Goal: Transaction & Acquisition: Purchase product/service

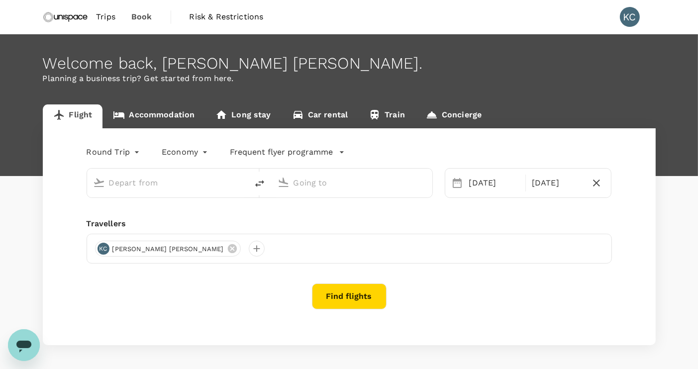
click at [112, 16] on span "Trips" at bounding box center [105, 17] width 19 height 12
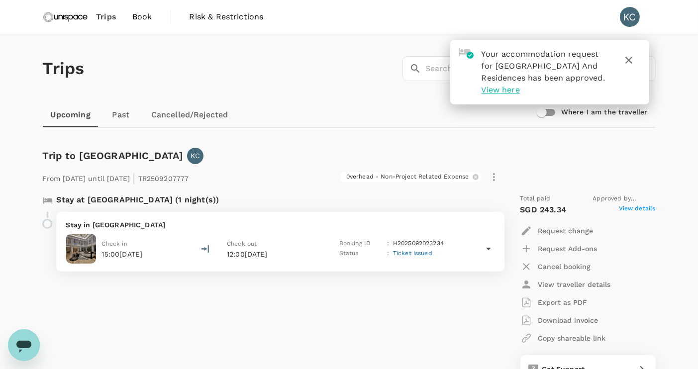
click at [173, 118] on link "Cancelled/Rejected" at bounding box center [189, 115] width 93 height 24
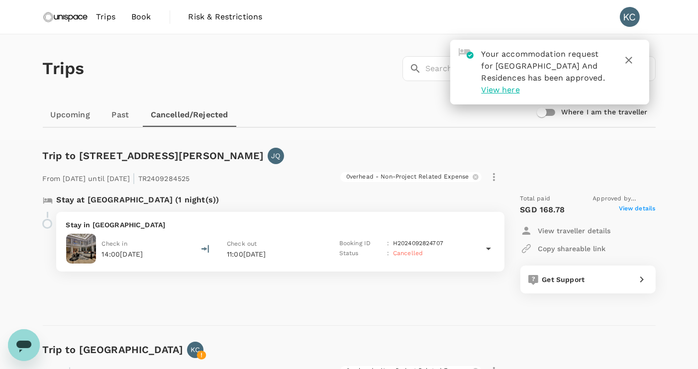
click at [119, 118] on link "Past" at bounding box center [120, 115] width 45 height 24
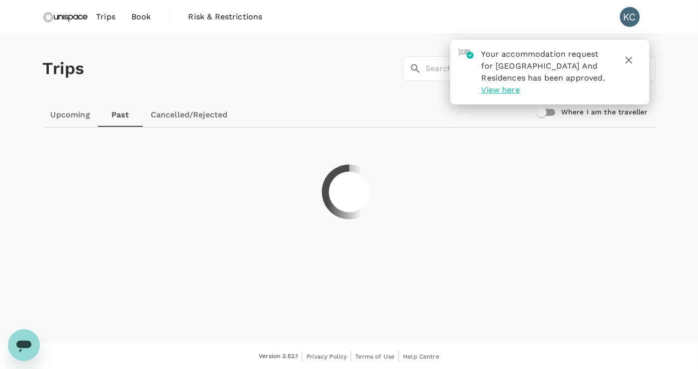
click at [75, 119] on link "Upcoming" at bounding box center [70, 115] width 55 height 24
click at [629, 57] on icon "button" at bounding box center [629, 60] width 12 height 12
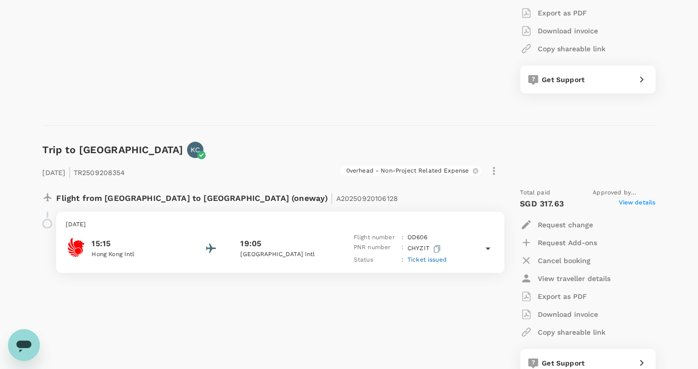
scroll to position [299, 0]
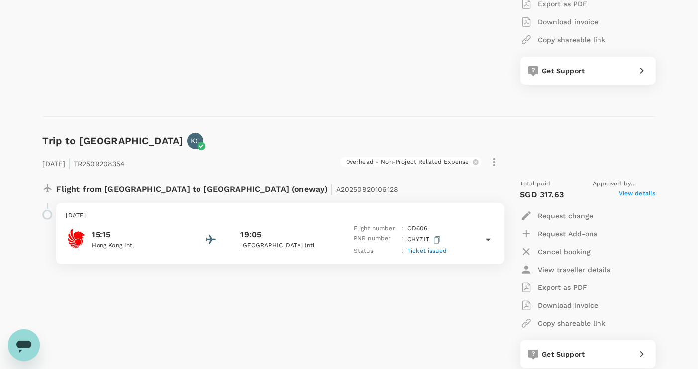
click at [487, 239] on icon at bounding box center [488, 240] width 12 height 12
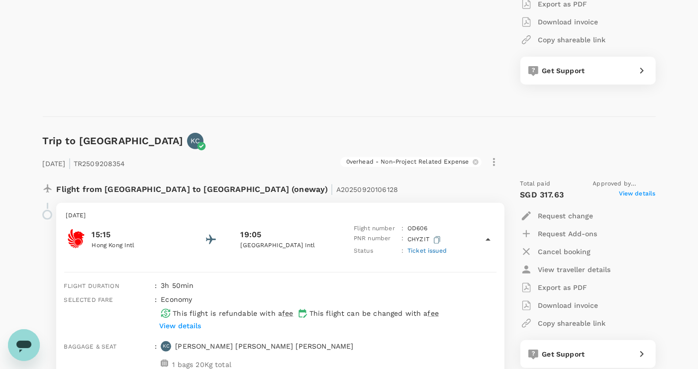
scroll to position [348, 0]
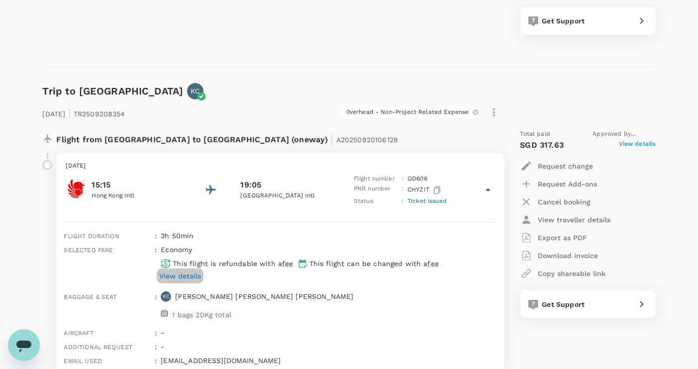
click at [193, 273] on p "View details" at bounding box center [180, 276] width 42 height 10
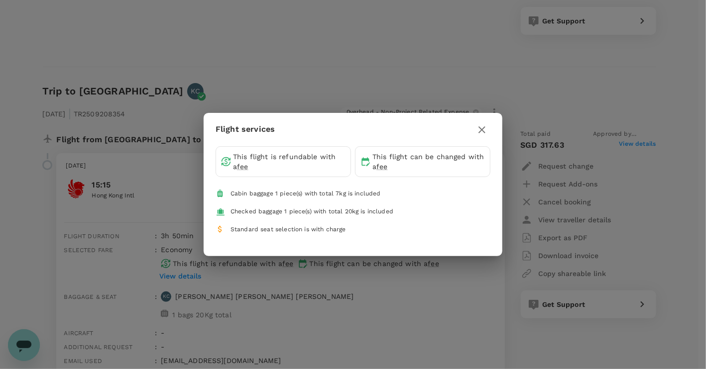
click at [483, 134] on icon "button" at bounding box center [482, 130] width 12 height 12
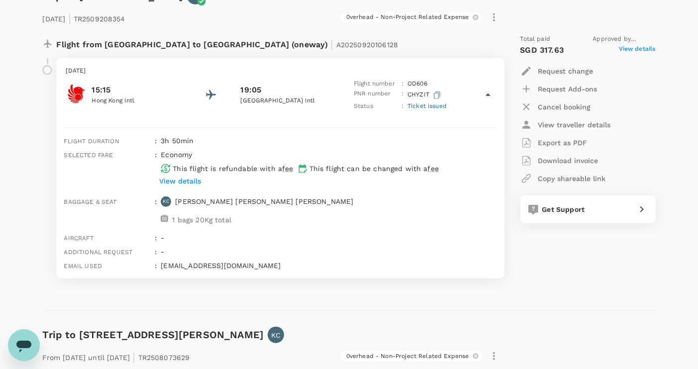
scroll to position [448, 0]
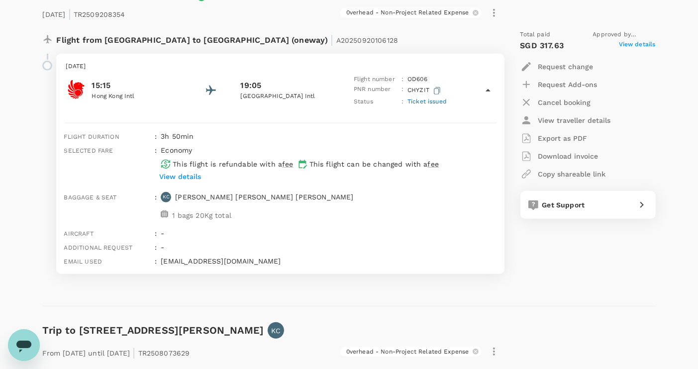
click at [422, 285] on div "Flight from Hong Kong to Malaysia (oneway) | A20250920106128 Tuesday, 23 Sep 20…" at bounding box center [349, 156] width 613 height 268
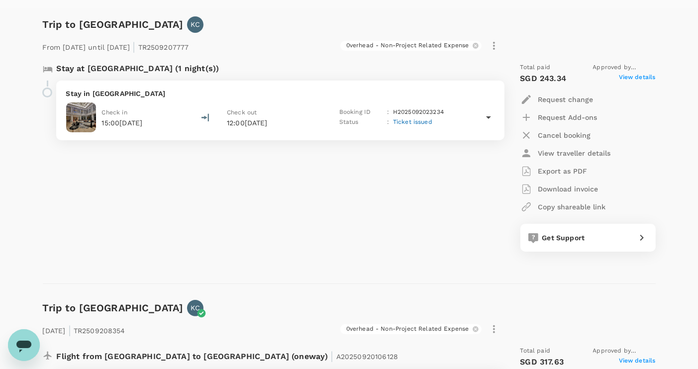
scroll to position [0, 0]
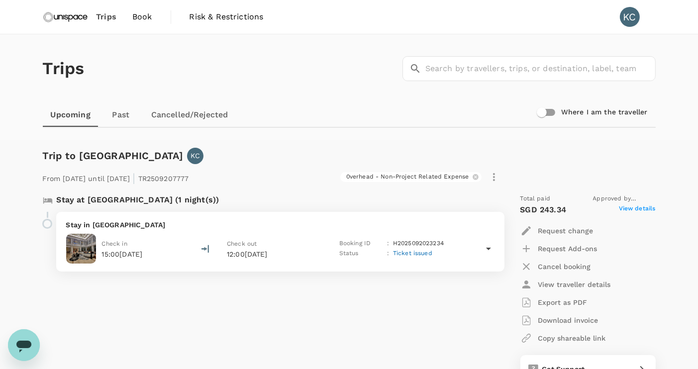
click at [138, 21] on span "Book" at bounding box center [142, 17] width 20 height 12
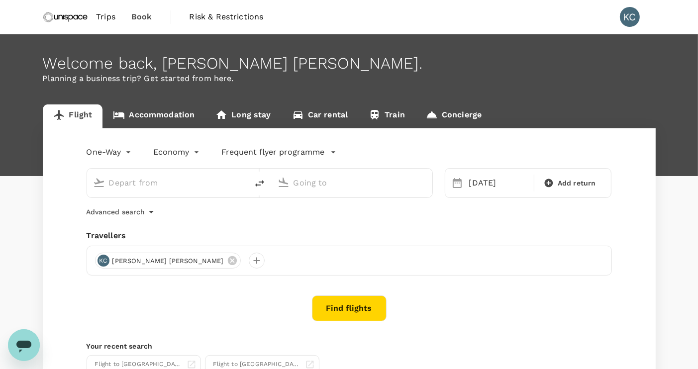
type input "Hong Kong Intl (HKG)"
type input "Kuala Lumpur Intl ([GEOGRAPHIC_DATA])"
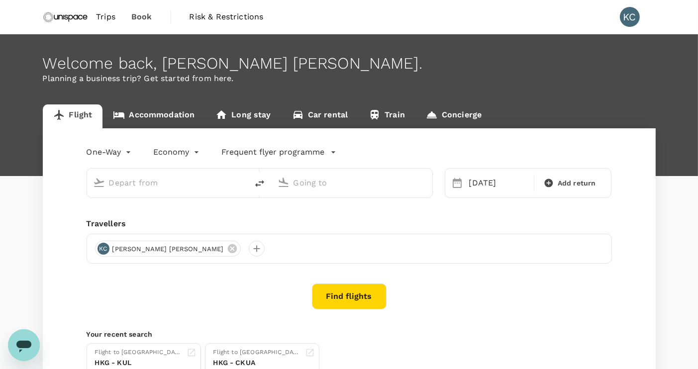
type input "Hong Kong Intl (HKG)"
type input "Kuala Lumpur Intl ([GEOGRAPHIC_DATA])"
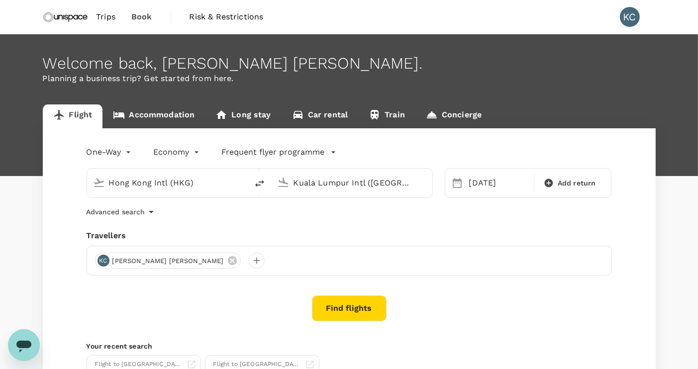
click at [149, 15] on span "Book" at bounding box center [141, 17] width 21 height 12
click at [358, 311] on button "Find flights" at bounding box center [349, 309] width 75 height 26
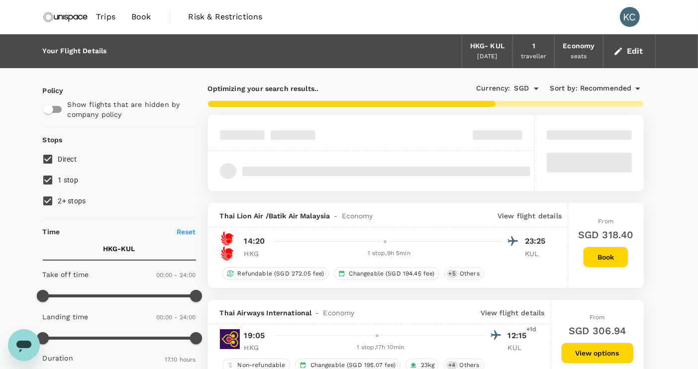
type input "1380"
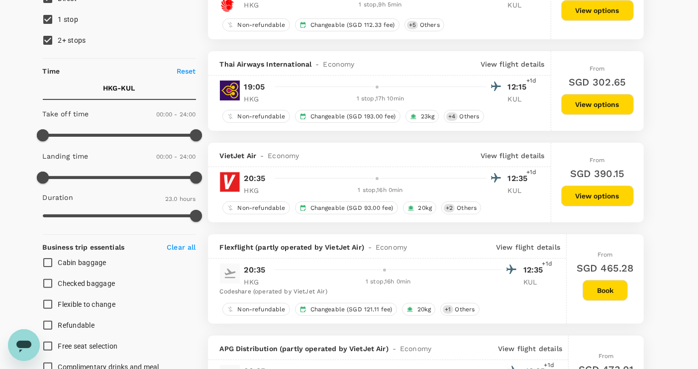
scroll to position [100, 0]
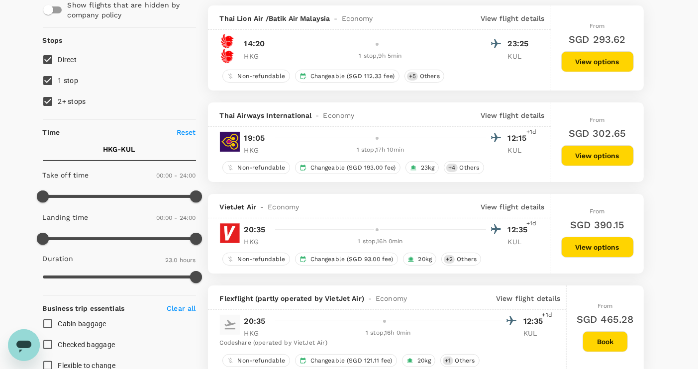
click at [50, 79] on input "1 stop" at bounding box center [47, 80] width 21 height 21
checkbox input "false"
click at [50, 99] on input "2+ stops" at bounding box center [47, 101] width 21 height 21
checkbox input "false"
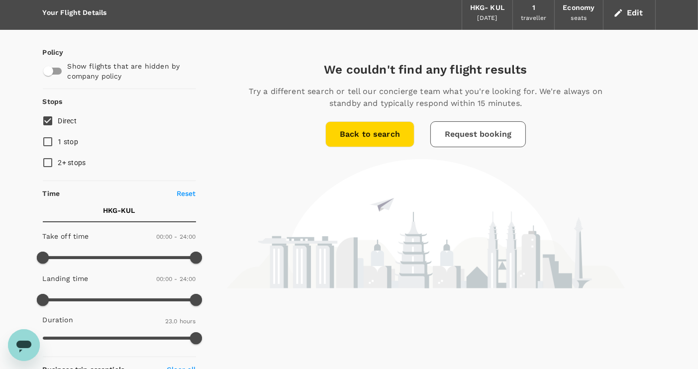
scroll to position [0, 0]
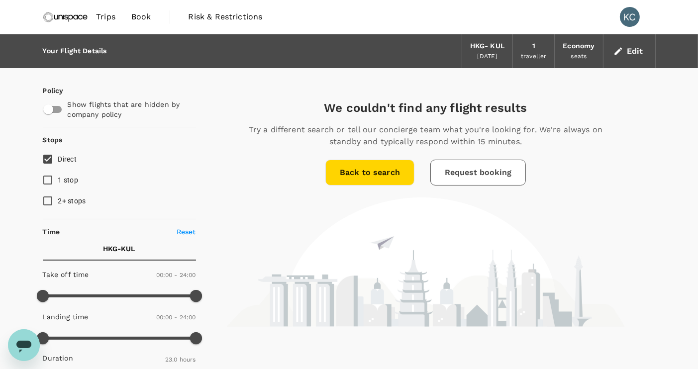
click at [102, 14] on span "Trips" at bounding box center [105, 17] width 19 height 12
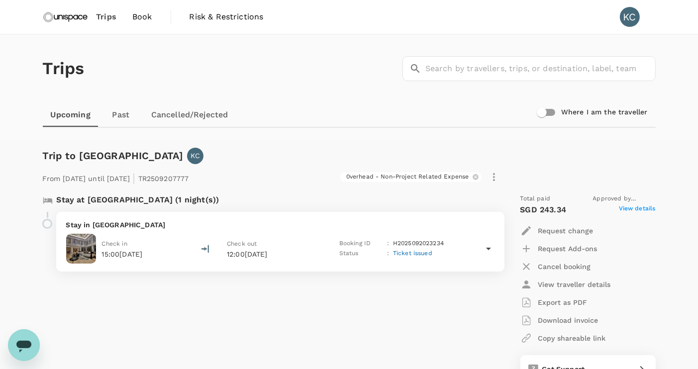
click at [149, 11] on span "Book" at bounding box center [142, 17] width 20 height 12
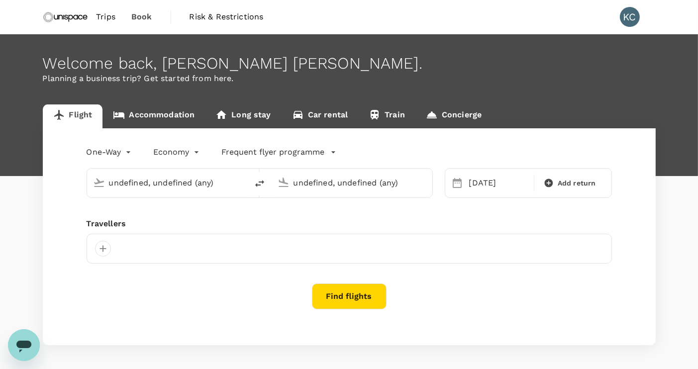
type input "Hong Kong Intl (HKG)"
type input "Kuala Lumpur Intl ([GEOGRAPHIC_DATA])"
type input "Hong Kong Intl (HKG)"
type input "Kuala Lumpur Intl ([GEOGRAPHIC_DATA])"
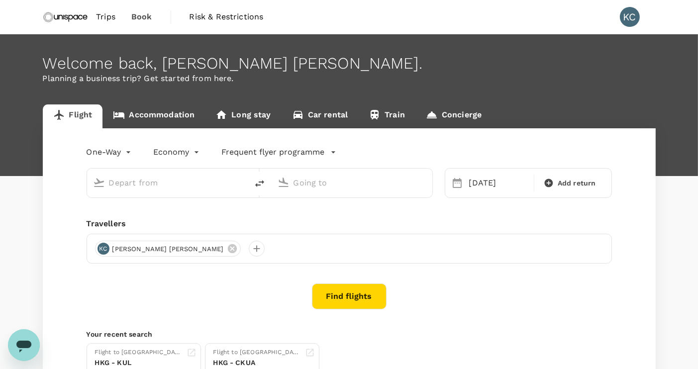
type input "Hong Kong Intl (HKG)"
type input "Kuala Lumpur Intl ([GEOGRAPHIC_DATA])"
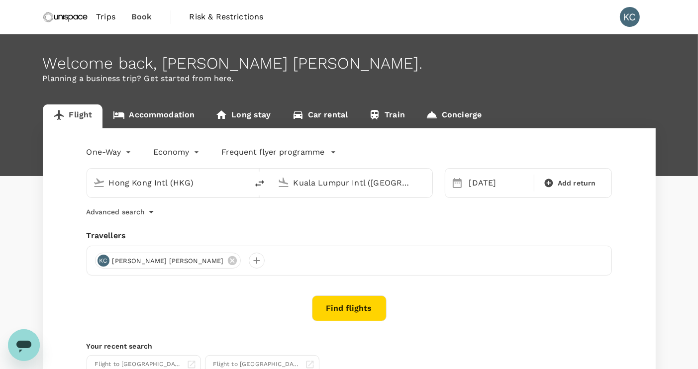
click at [349, 302] on button "Find flights" at bounding box center [349, 309] width 75 height 26
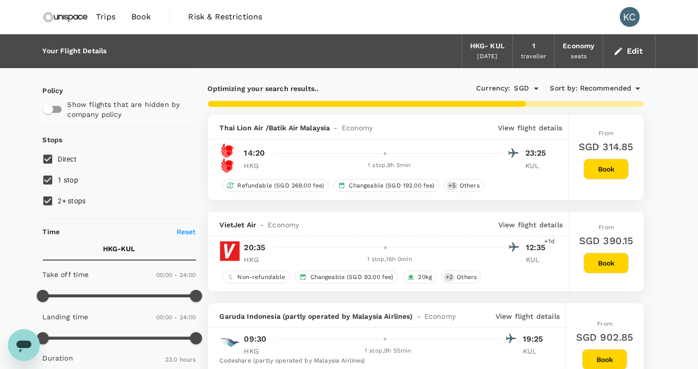
click at [60, 180] on span "1 stop" at bounding box center [68, 180] width 20 height 8
click at [58, 180] on input "1 stop" at bounding box center [47, 180] width 21 height 21
checkbox input "false"
click at [55, 199] on input "2+ stops" at bounding box center [47, 201] width 21 height 21
checkbox input "false"
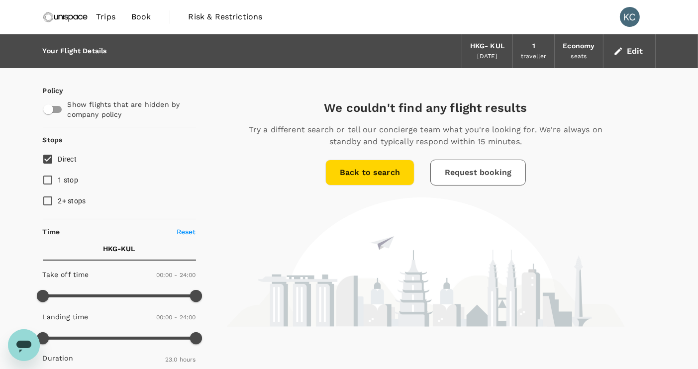
click at [111, 18] on span "Trips" at bounding box center [105, 17] width 19 height 12
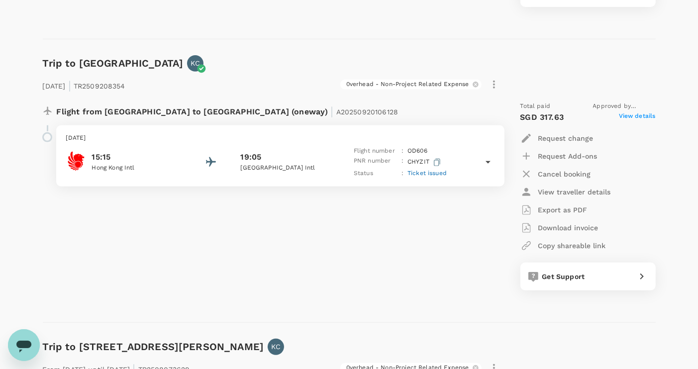
scroll to position [398, 0]
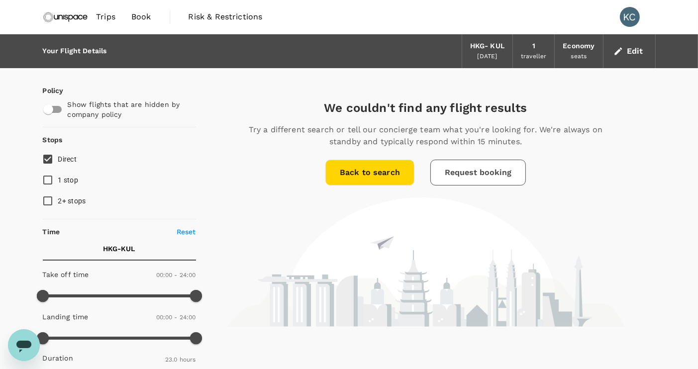
click at [50, 178] on input "1 stop" at bounding box center [47, 180] width 21 height 21
checkbox input "true"
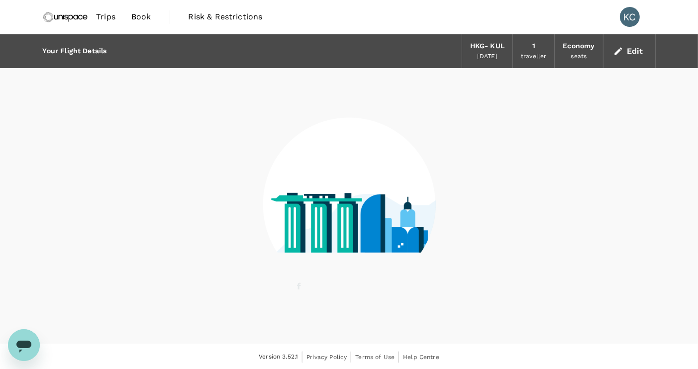
click at [349, 175] on image at bounding box center [575, 209] width 608 height 88
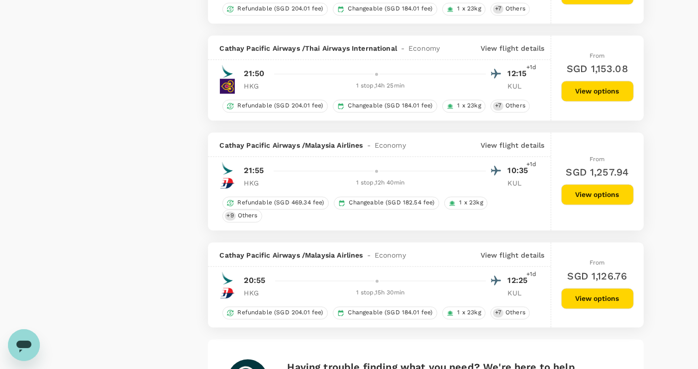
scroll to position [1896, 0]
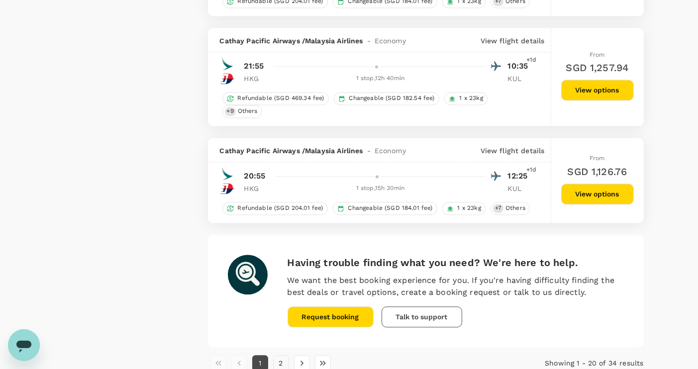
click at [280, 355] on button "2" at bounding box center [281, 363] width 16 height 16
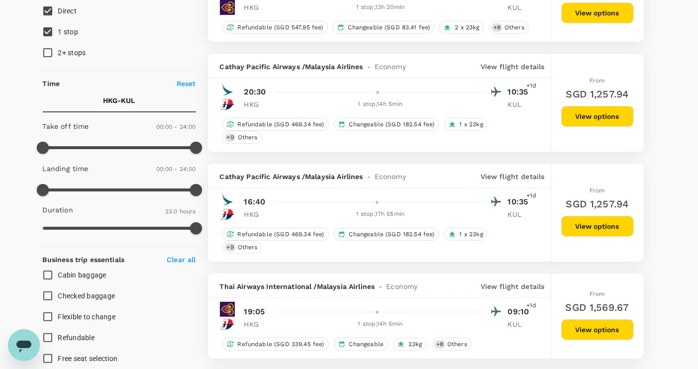
scroll to position [0, 0]
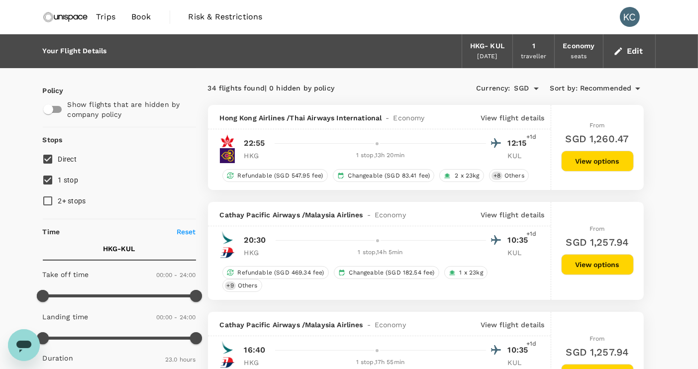
click at [139, 19] on span "Book" at bounding box center [141, 17] width 20 height 12
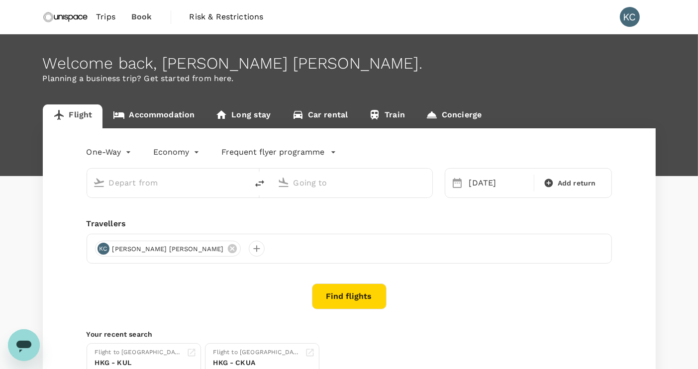
type input "Hong Kong Intl (HKG)"
type input "Kuala Lumpur Intl ([GEOGRAPHIC_DATA])"
type input "Hong Kong Intl (HKG)"
type input "Kuala Lumpur Intl ([GEOGRAPHIC_DATA])"
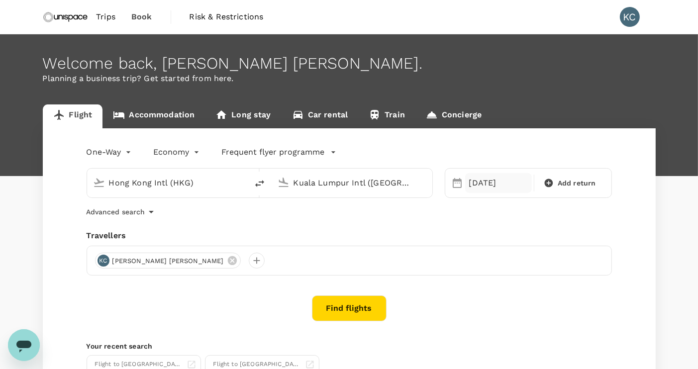
drag, startPoint x: 508, startPoint y: 181, endPoint x: 504, endPoint y: 184, distance: 5.7
click at [504, 184] on div "[DATE]" at bounding box center [498, 183] width 67 height 20
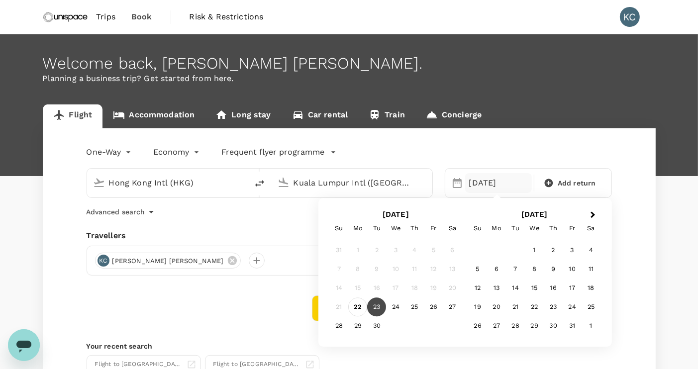
click at [364, 304] on div "22" at bounding box center [357, 307] width 19 height 19
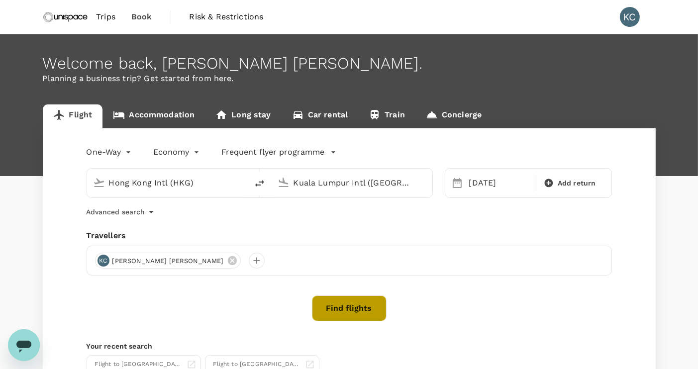
click at [356, 310] on button "Find flights" at bounding box center [349, 309] width 75 height 26
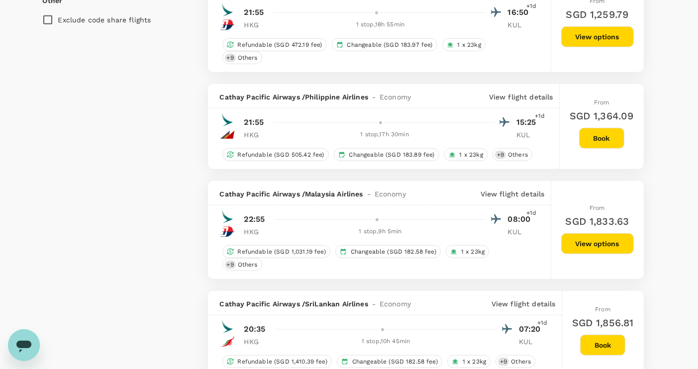
scroll to position [746, 0]
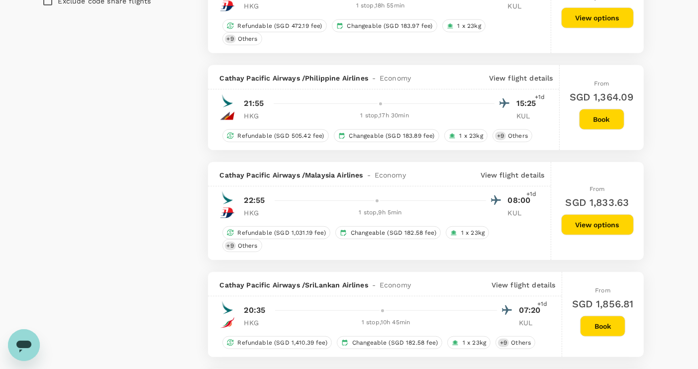
click at [502, 170] on p "View flight details" at bounding box center [513, 175] width 64 height 10
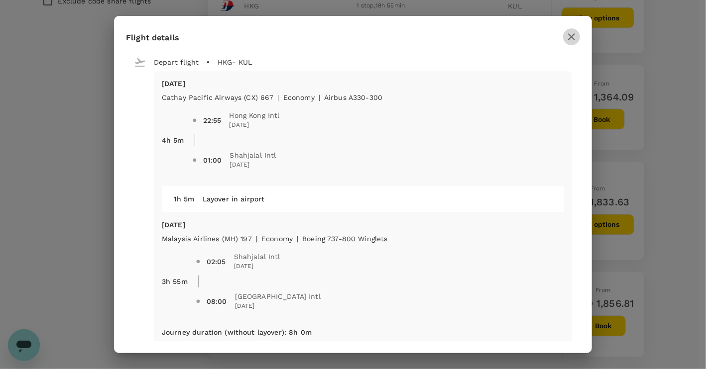
click at [573, 39] on icon "button" at bounding box center [571, 36] width 7 height 7
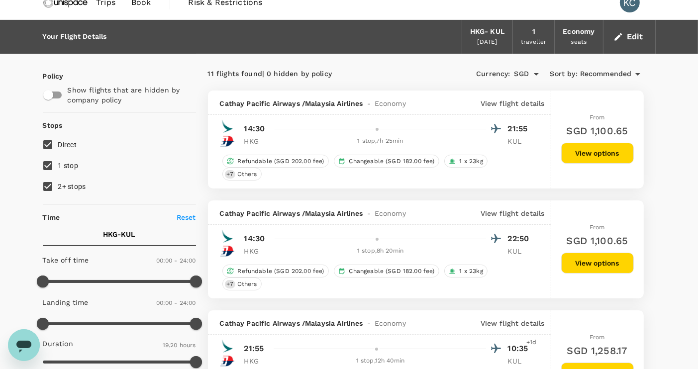
scroll to position [0, 0]
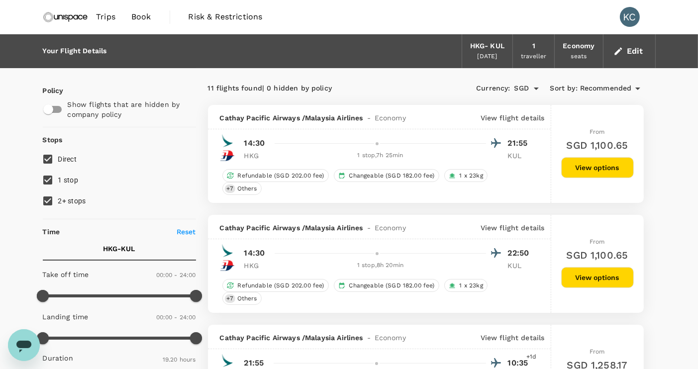
click at [108, 14] on span "Trips" at bounding box center [105, 17] width 19 height 12
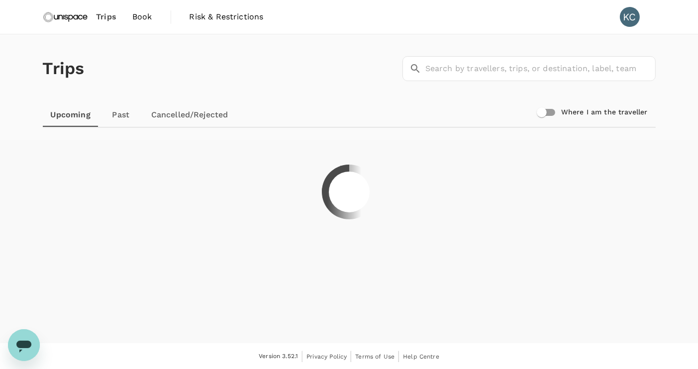
click at [147, 14] on span "Book" at bounding box center [142, 17] width 20 height 12
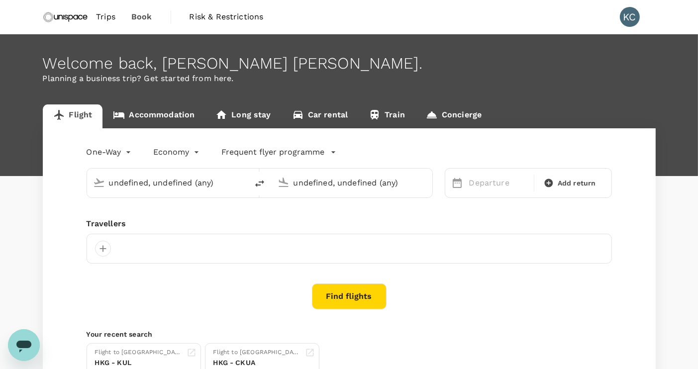
type input "Hong Kong Intl (HKG)"
type input "Kuala Lumpur Intl ([GEOGRAPHIC_DATA])"
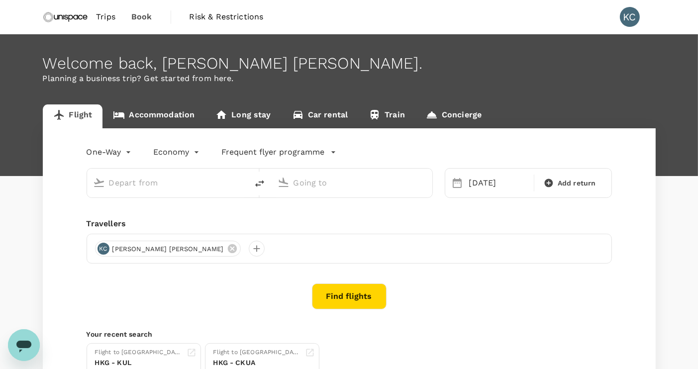
type input "Hong Kong Intl (HKG)"
click at [159, 182] on input "Hong Kong Intl (HKG)" at bounding box center [168, 182] width 118 height 15
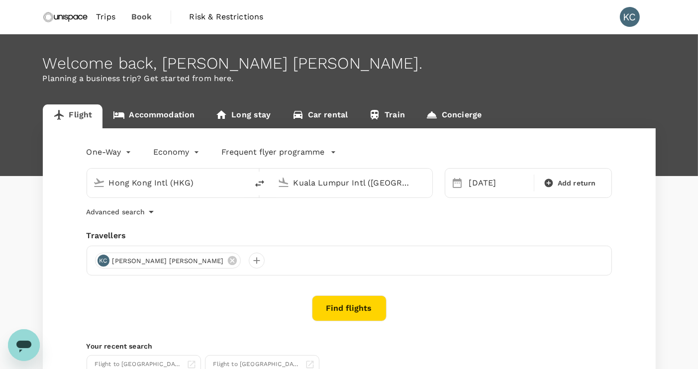
click at [380, 186] on input "Kuala Lumpur Intl ([GEOGRAPHIC_DATA])" at bounding box center [353, 182] width 118 height 15
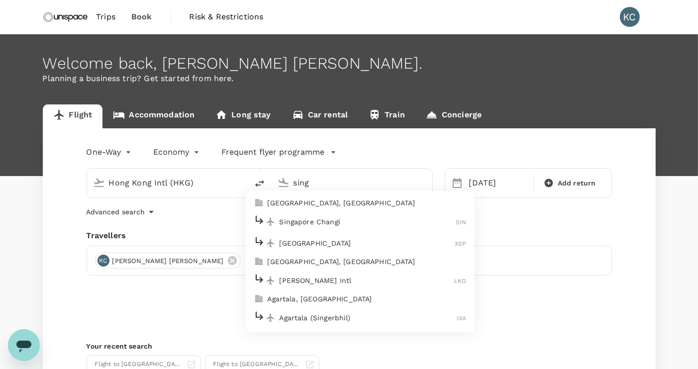
click at [352, 217] on p "Singapore Changi" at bounding box center [368, 222] width 177 height 10
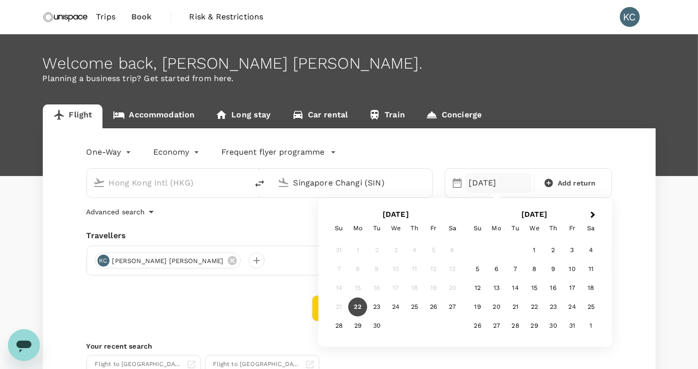
type input "Singapore Changi (SIN)"
click at [354, 308] on div "22" at bounding box center [357, 307] width 19 height 19
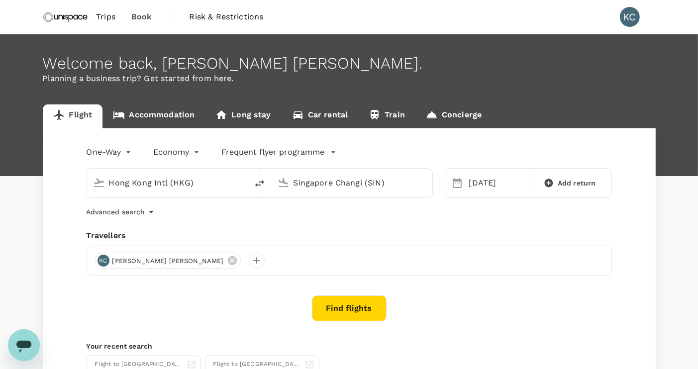
click at [352, 306] on button "Find flights" at bounding box center [349, 309] width 75 height 26
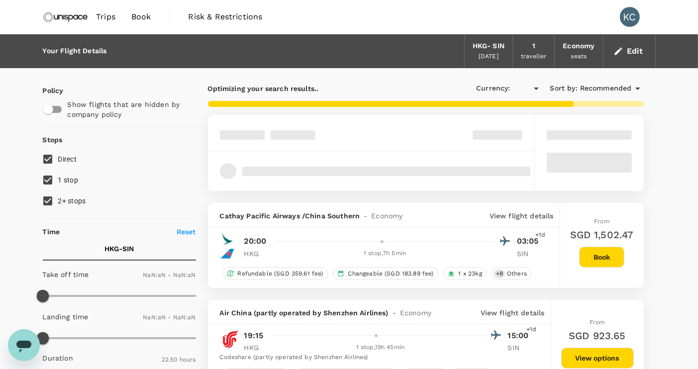
type input "SGD"
type input "1440"
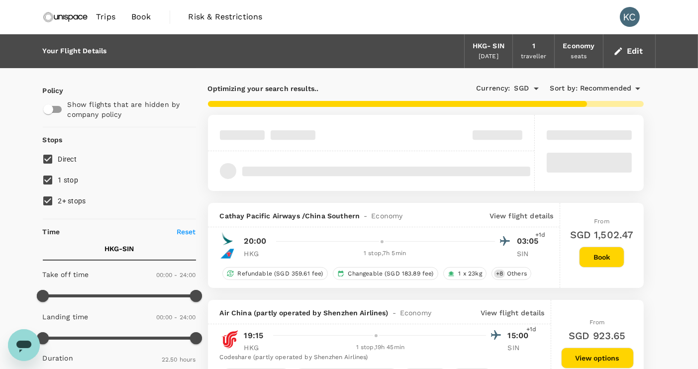
click at [49, 177] on input "1 stop" at bounding box center [47, 180] width 21 height 21
checkbox input "false"
click at [51, 202] on input "2+ stops" at bounding box center [47, 201] width 21 height 21
checkbox input "false"
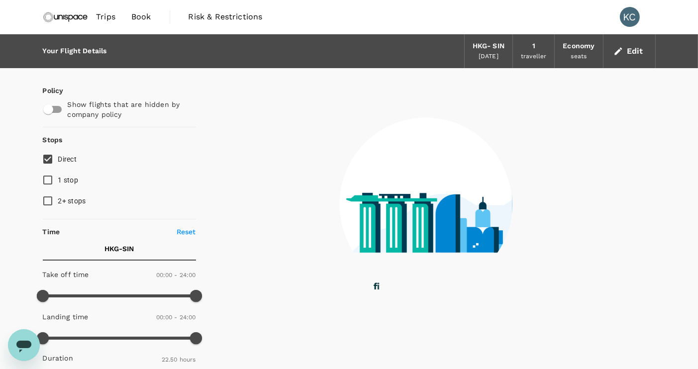
type input "1620"
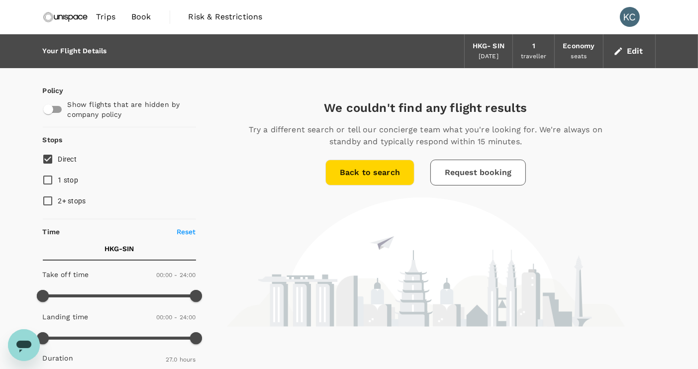
click at [58, 182] on span "1 stop" at bounding box center [68, 180] width 20 height 8
click at [58, 182] on input "1 stop" at bounding box center [47, 180] width 21 height 21
checkbox input "true"
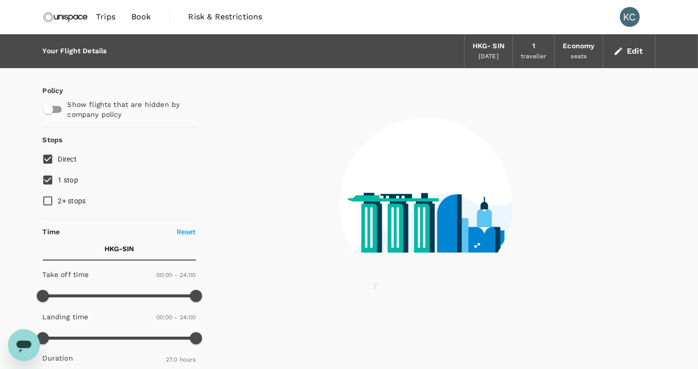
click at [351, 169] on image at bounding box center [651, 209] width 608 height 88
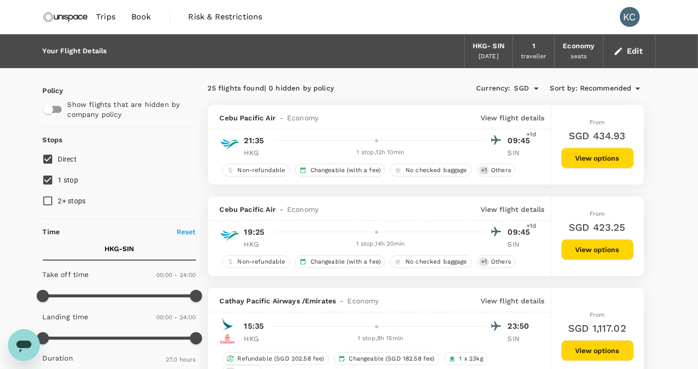
click at [484, 50] on div "HKG - SIN" at bounding box center [489, 46] width 32 height 11
click at [636, 52] on button "Edit" at bounding box center [630, 51] width 36 height 16
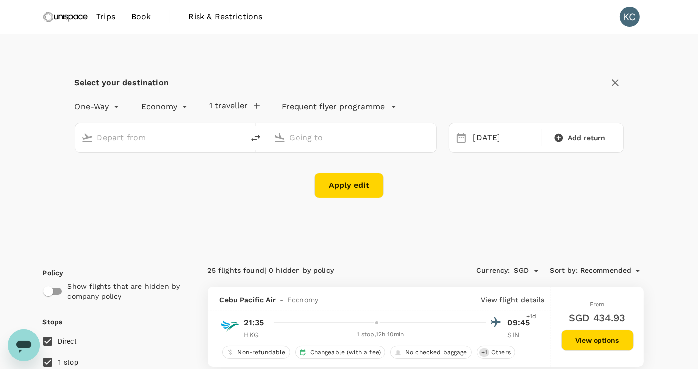
type input "Hong Kong Intl (HKG)"
click at [374, 134] on input "Singapore Changi (SIN)" at bounding box center [353, 137] width 126 height 15
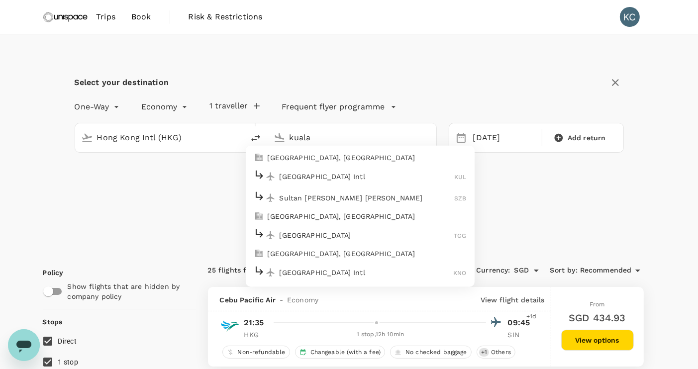
click at [352, 172] on p "[GEOGRAPHIC_DATA] Intl" at bounding box center [367, 176] width 175 height 10
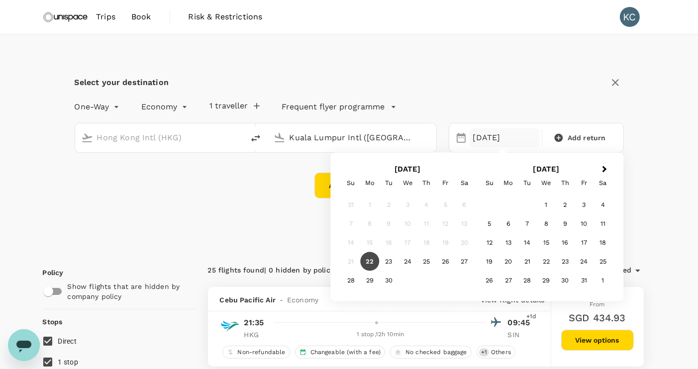
type input "Kuala Lumpur Intl ([GEOGRAPHIC_DATA])"
click at [374, 262] on div "22" at bounding box center [369, 261] width 19 height 19
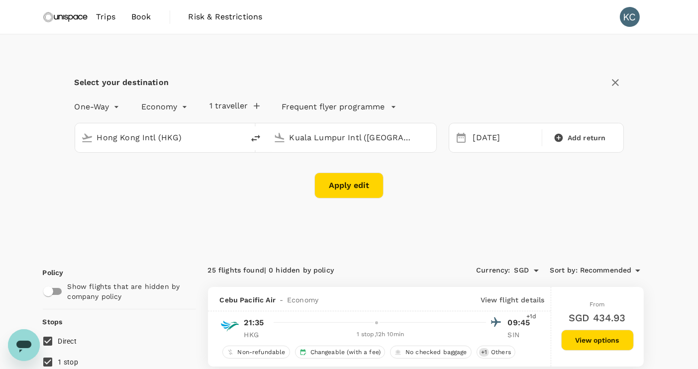
click at [360, 184] on button "Apply edit" at bounding box center [348, 186] width 69 height 26
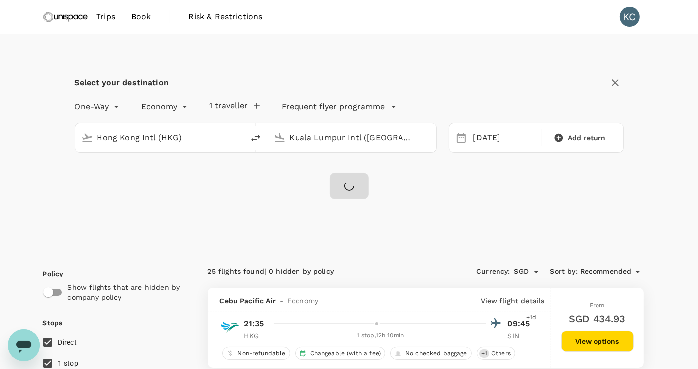
checkbox input "false"
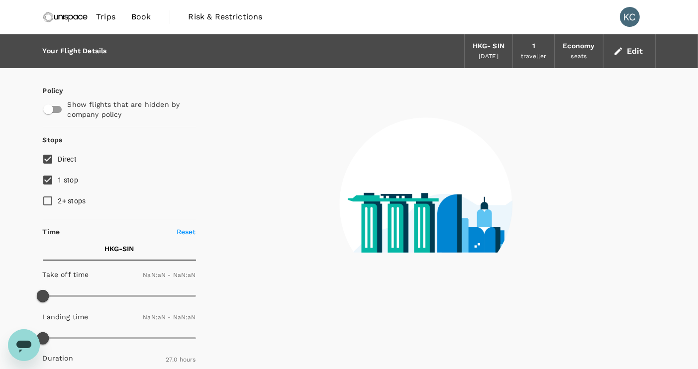
type input "1440"
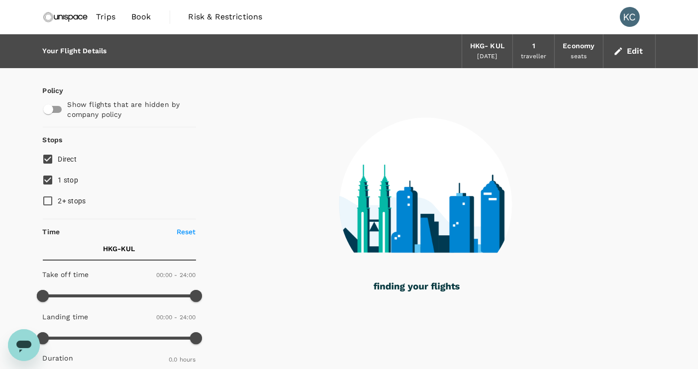
type input "1160"
checkbox input "true"
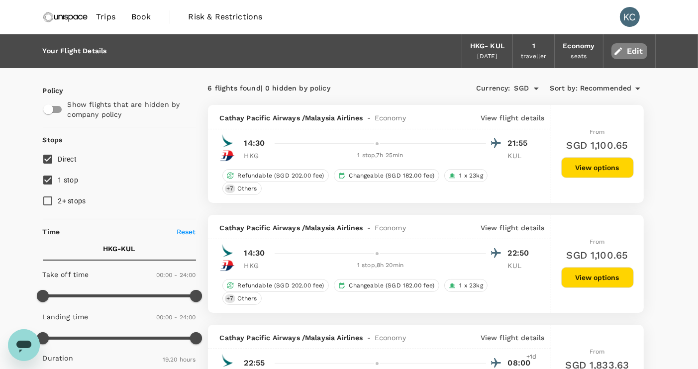
click at [624, 47] on button "Edit" at bounding box center [630, 51] width 36 height 16
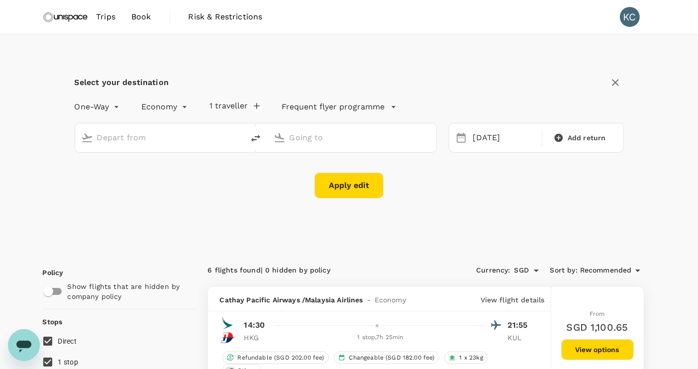
type input "Hong Kong Intl (HKG)"
type input "Kuala Lumpur Intl ([GEOGRAPHIC_DATA])"
click at [483, 136] on div "[DATE]" at bounding box center [504, 137] width 71 height 19
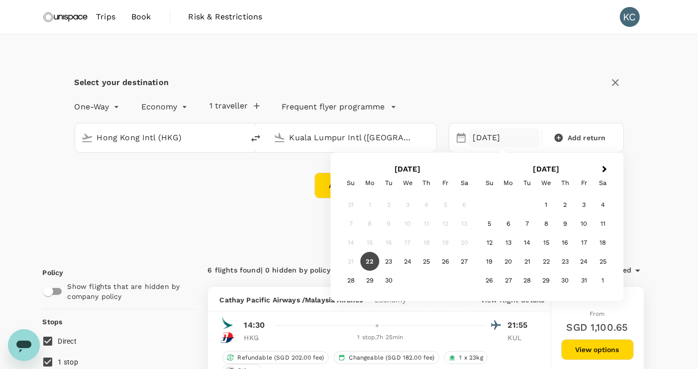
click at [390, 256] on div "23" at bounding box center [388, 261] width 19 height 19
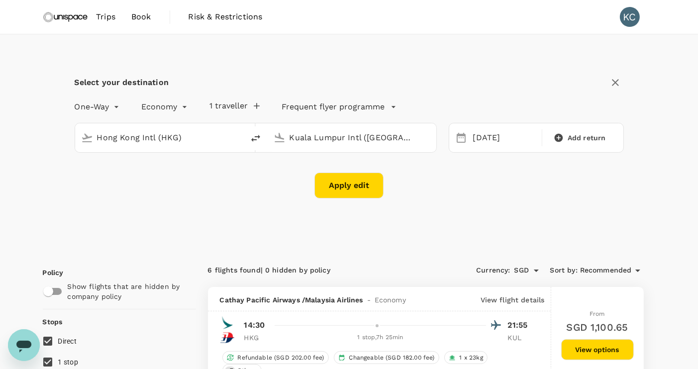
click at [344, 182] on button "Apply edit" at bounding box center [348, 186] width 69 height 26
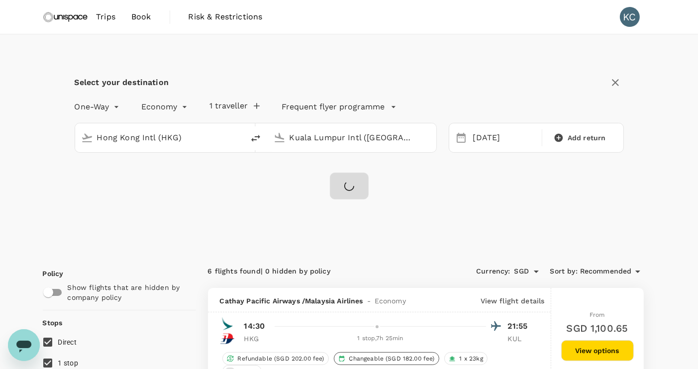
checkbox input "false"
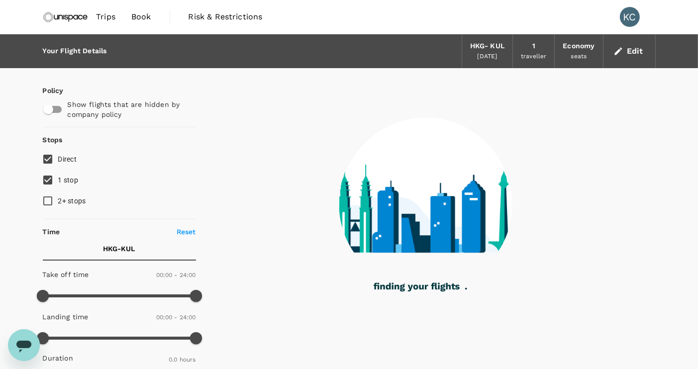
type input "1380"
checkbox input "true"
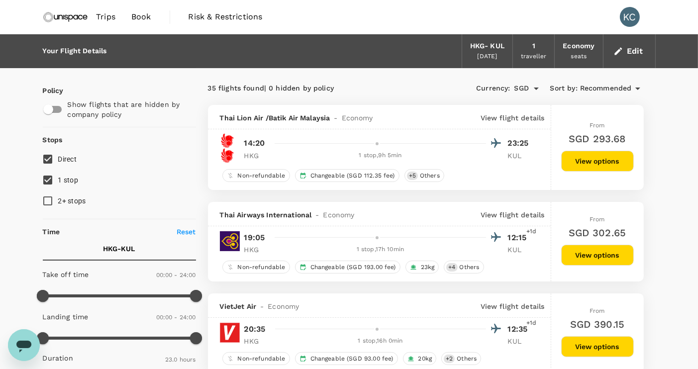
click at [627, 56] on button "Edit" at bounding box center [630, 51] width 36 height 16
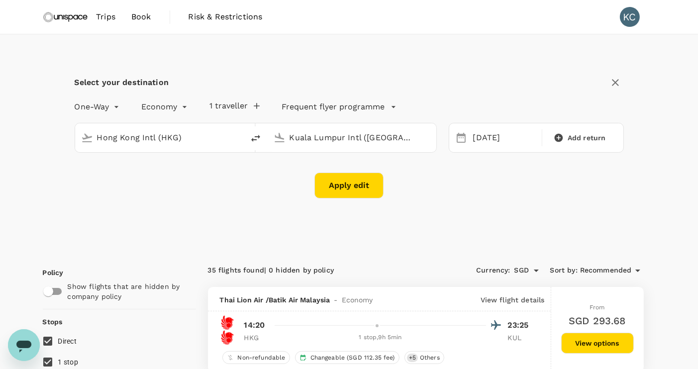
type input "Hong Kong Intl (HKG)"
type input "Kuala Lumpur Intl ([GEOGRAPHIC_DATA])"
type input "Hong Kong Intl (HKG)"
type input "Kuala Lumpur Intl ([GEOGRAPHIC_DATA])"
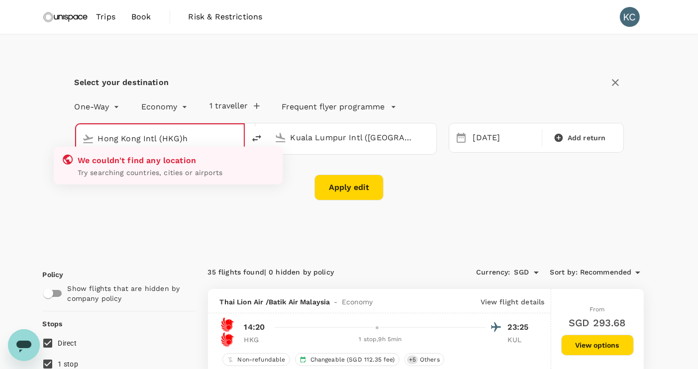
type input "Hong Kong Intl (HKG)"
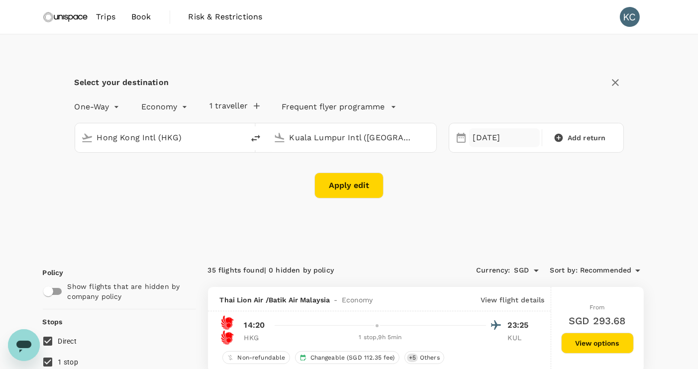
click at [501, 137] on div "[DATE]" at bounding box center [504, 137] width 71 height 19
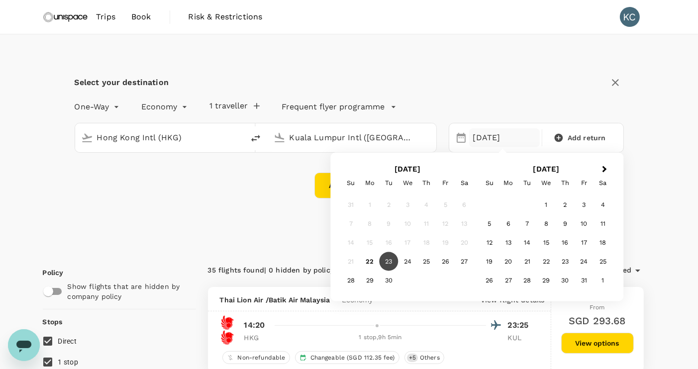
click at [371, 263] on div "22" at bounding box center [369, 261] width 19 height 19
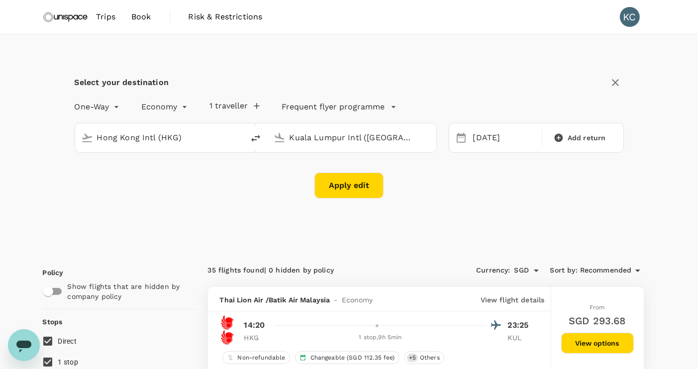
click at [363, 190] on button "Apply edit" at bounding box center [348, 186] width 69 height 26
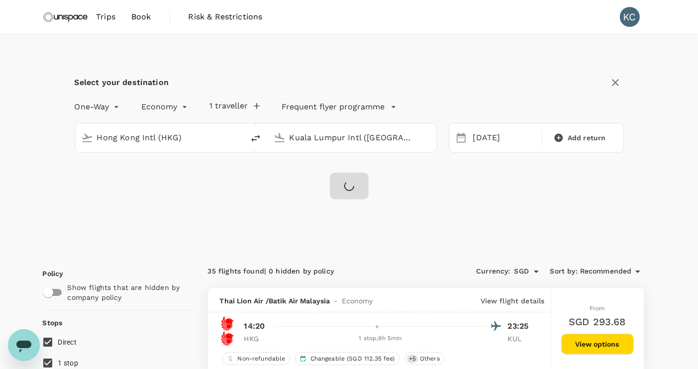
checkbox input "false"
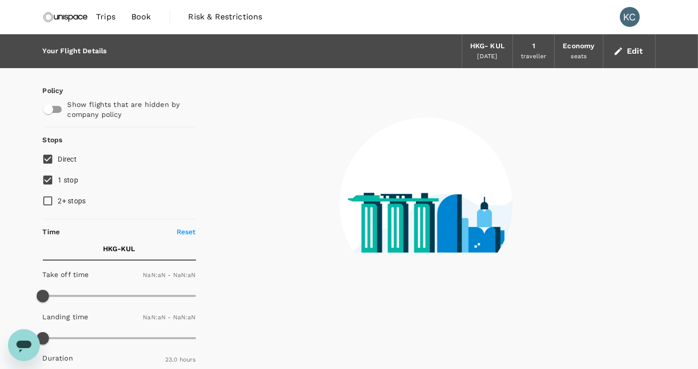
type input "1440"
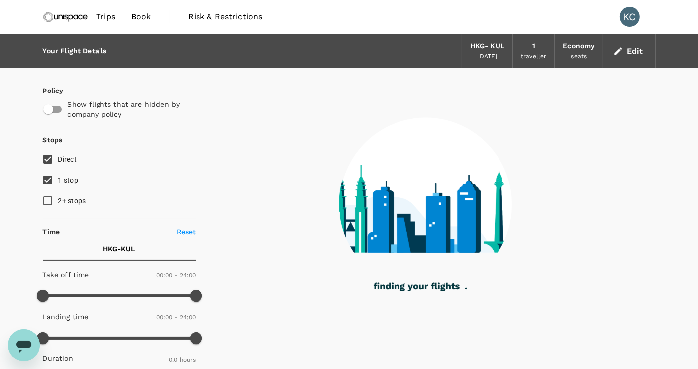
type input "1160"
checkbox input "true"
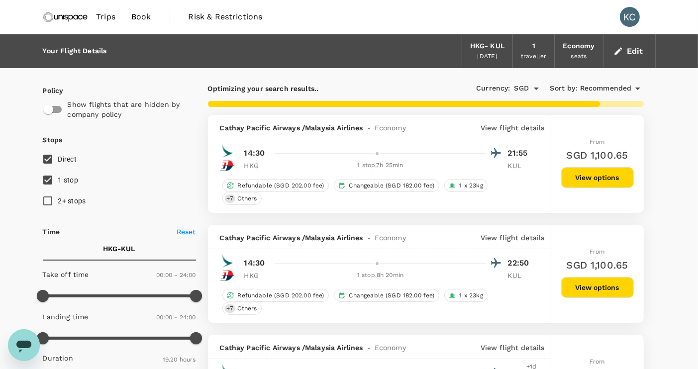
click at [625, 49] on button "Edit" at bounding box center [630, 51] width 36 height 16
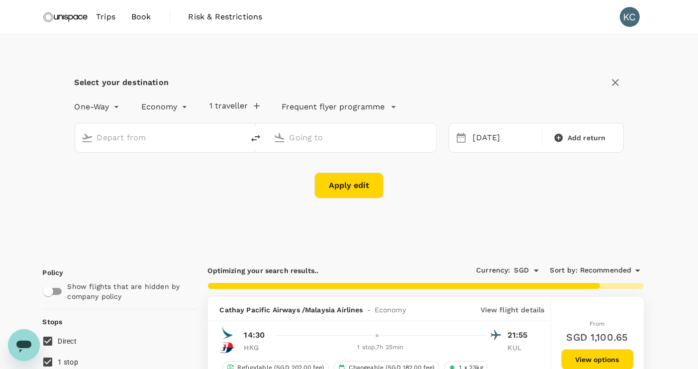
type input "Hong Kong Intl (HKG)"
type input "Kuala Lumpur Intl ([GEOGRAPHIC_DATA])"
click at [500, 143] on div "[DATE]" at bounding box center [504, 137] width 71 height 19
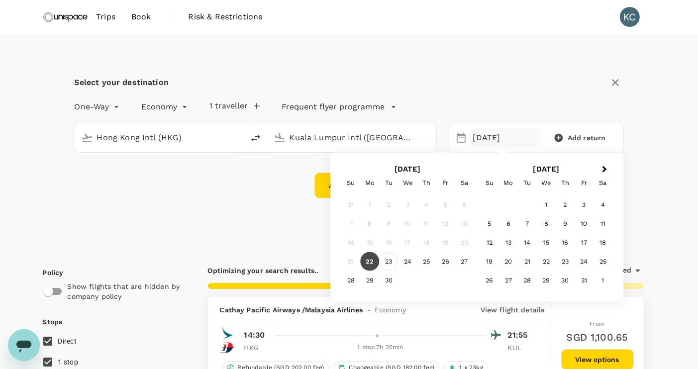
click at [387, 265] on div "23" at bounding box center [388, 261] width 19 height 19
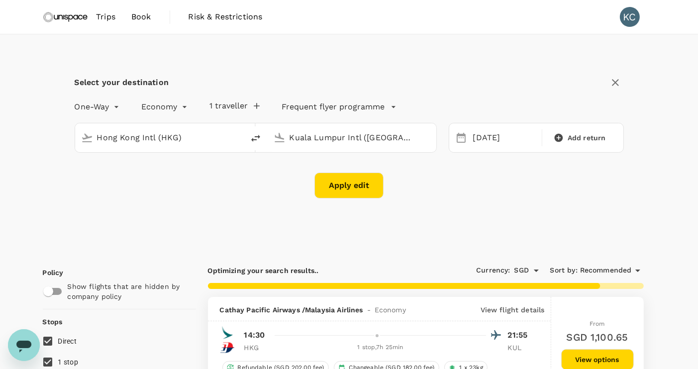
click at [340, 189] on button "Apply edit" at bounding box center [348, 186] width 69 height 26
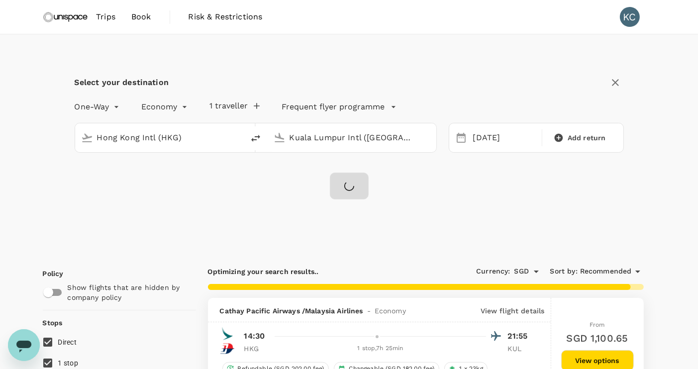
checkbox input "false"
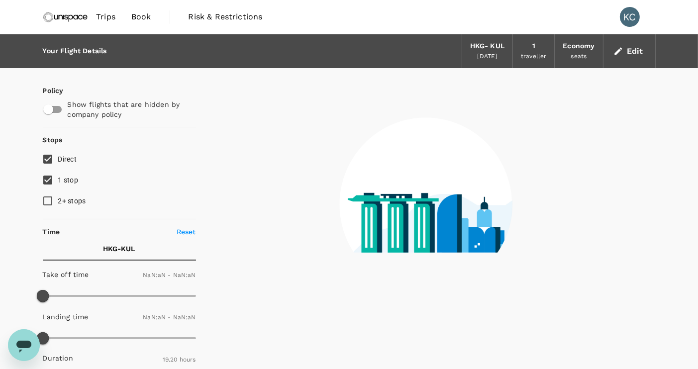
type input "1440"
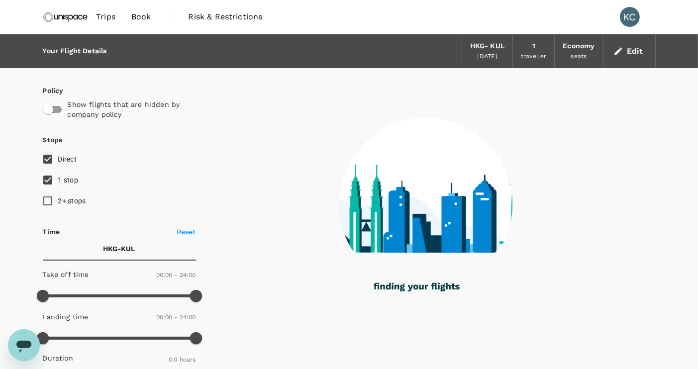
type input "1380"
checkbox input "true"
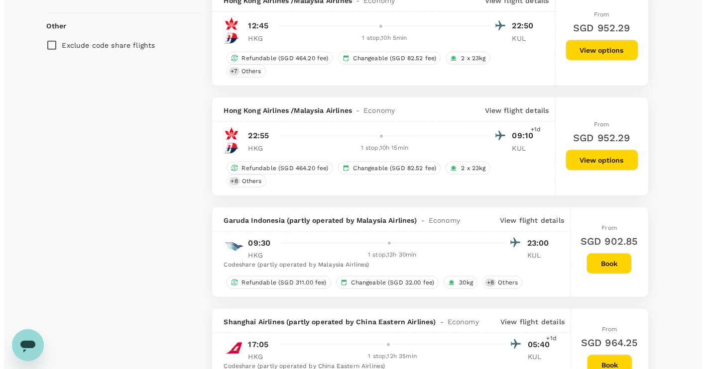
scroll to position [1045, 0]
